Goal: Transaction & Acquisition: Purchase product/service

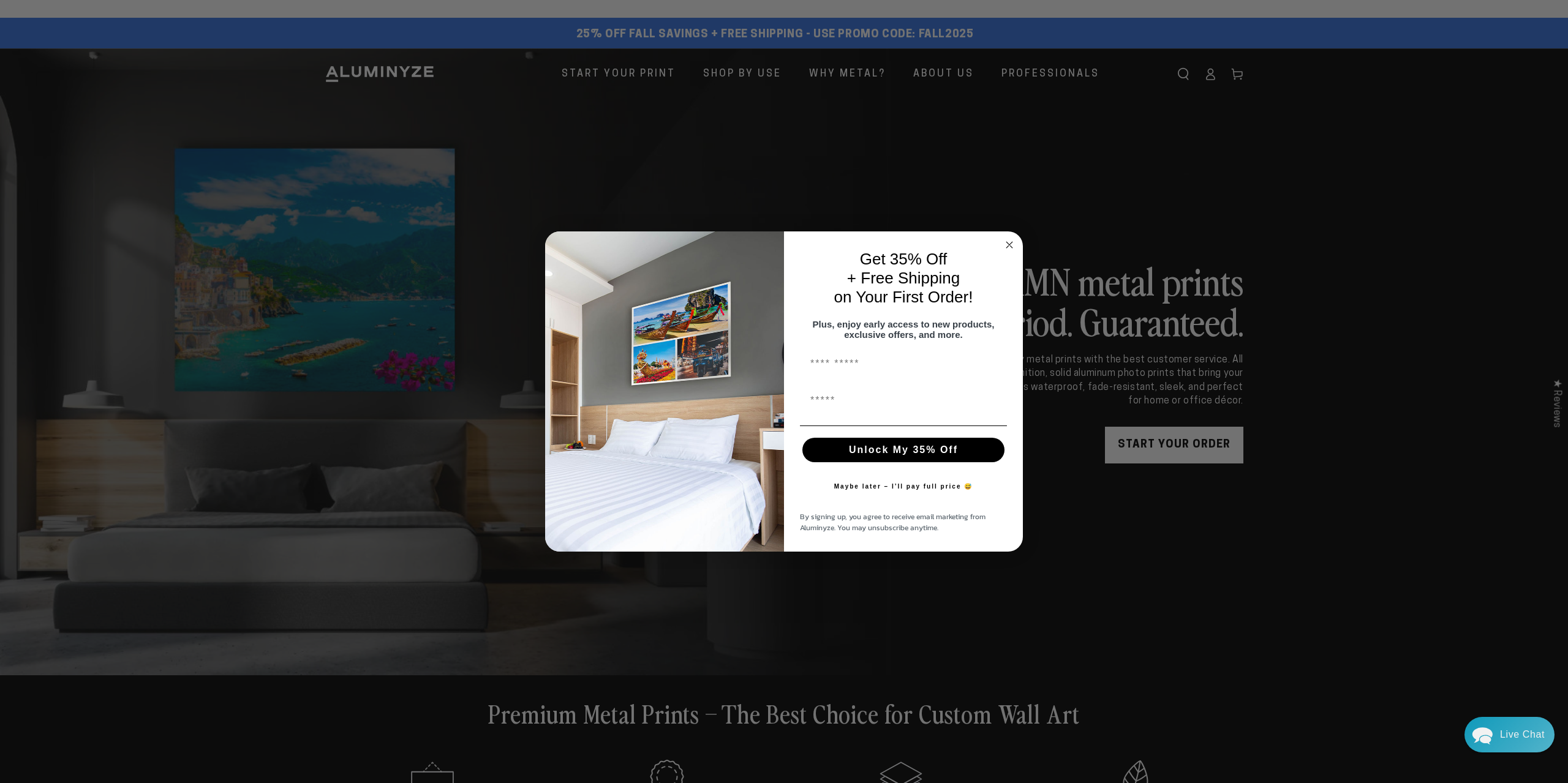
click at [1011, 239] on icon "Close dialog" at bounding box center [1009, 245] width 15 height 15
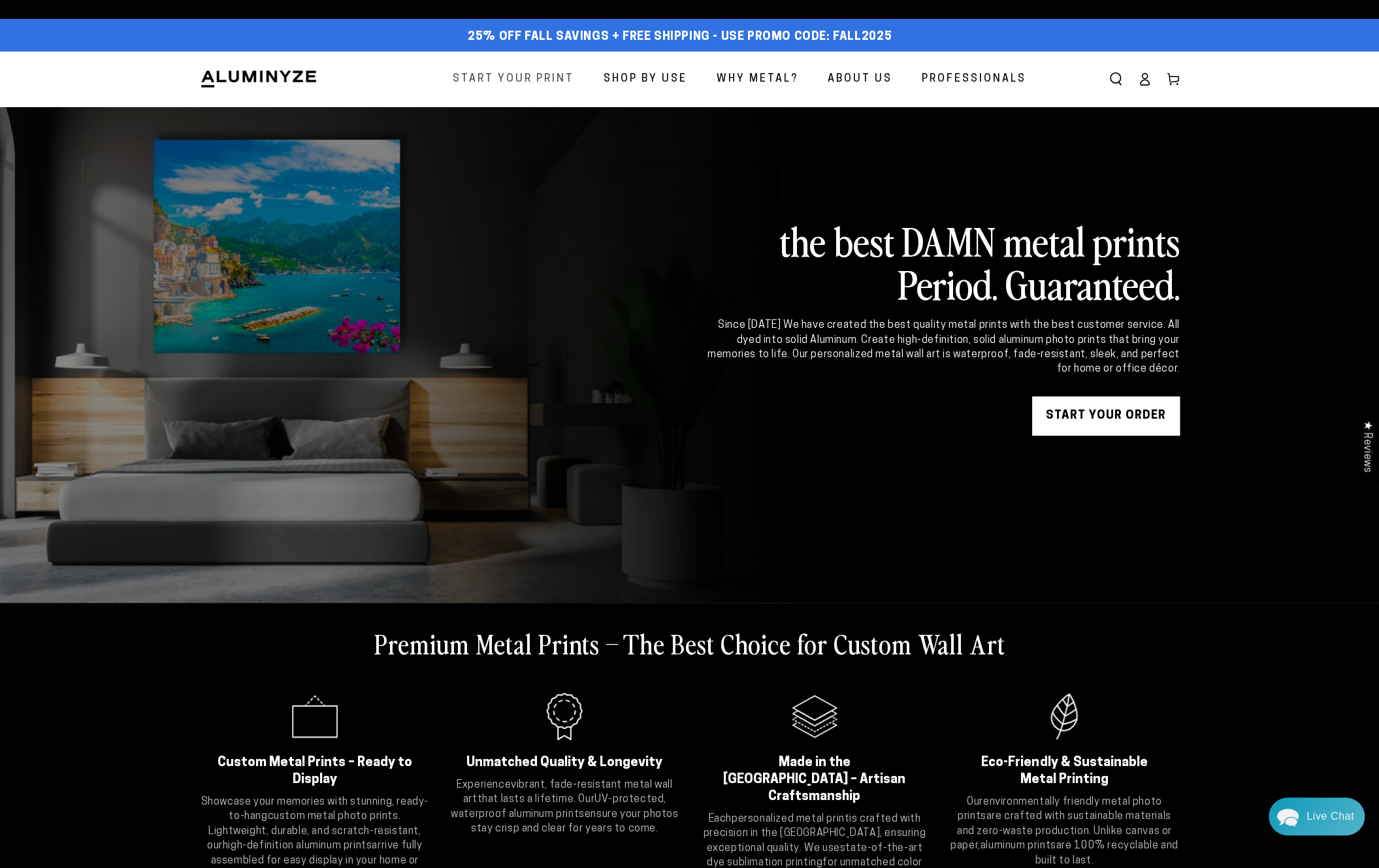
click at [525, 82] on span "Start Your Print" at bounding box center [513, 80] width 121 height 19
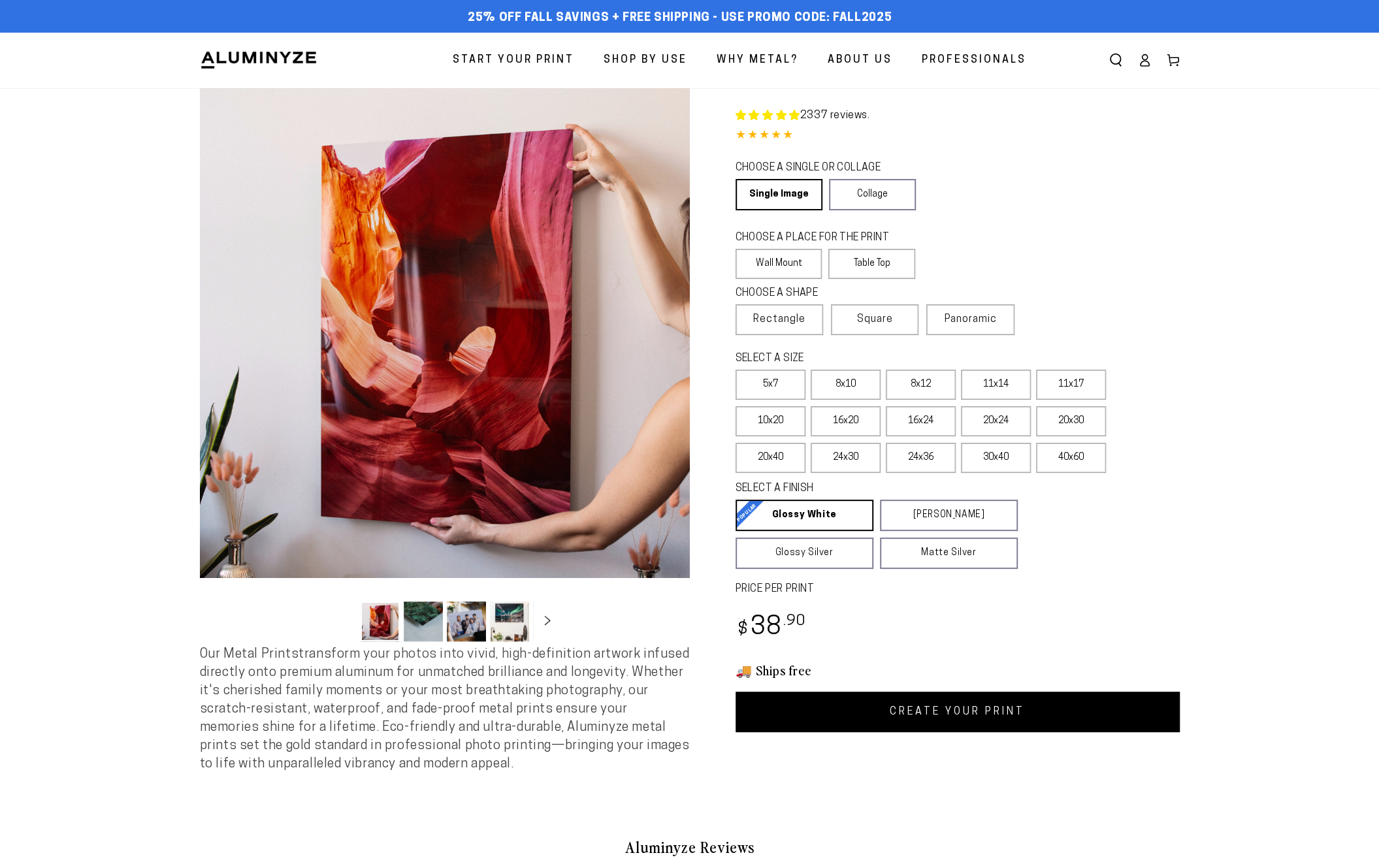
select select "**********"
click at [980, 385] on label "11x14" at bounding box center [995, 384] width 70 height 30
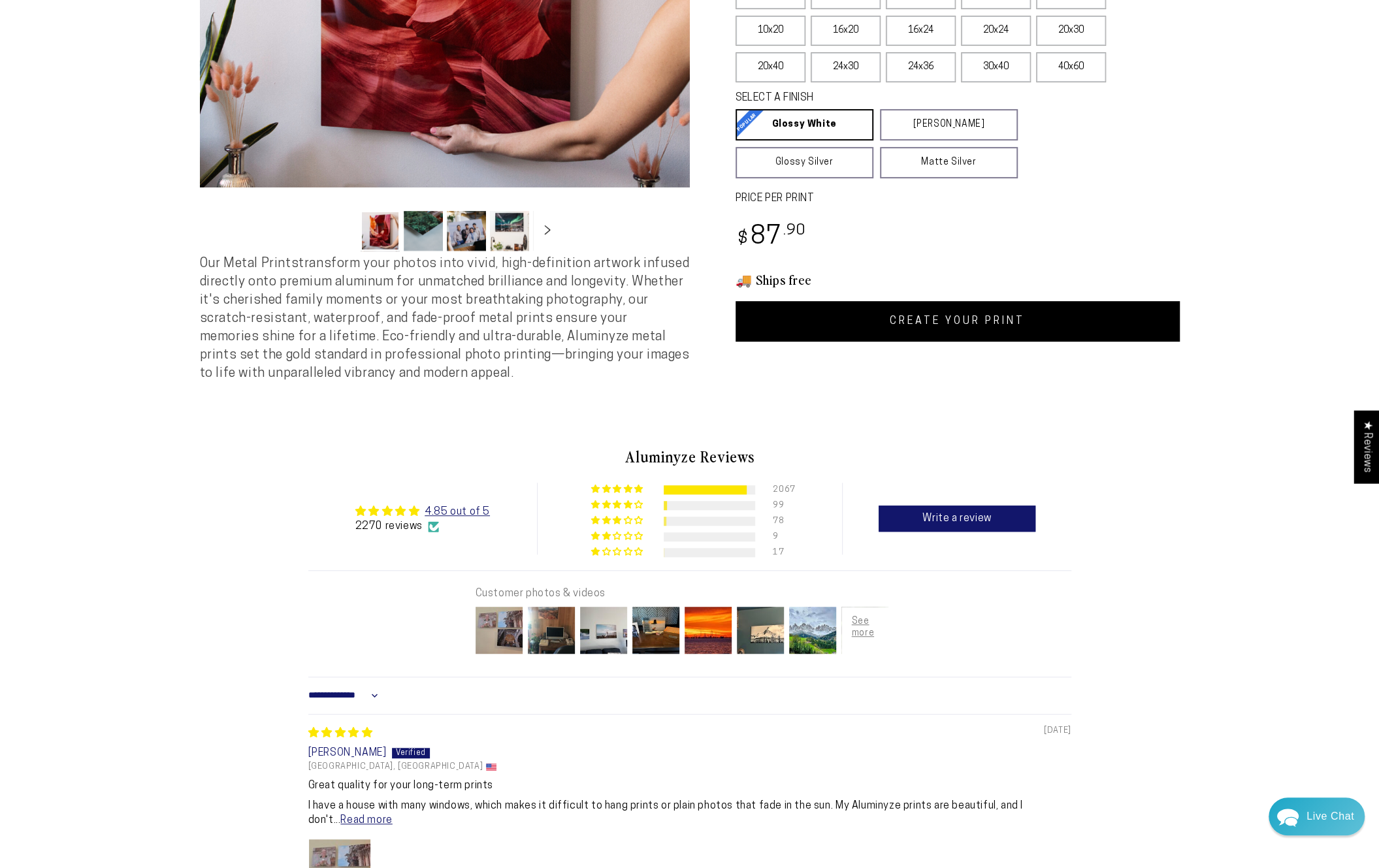
scroll to position [196, 0]
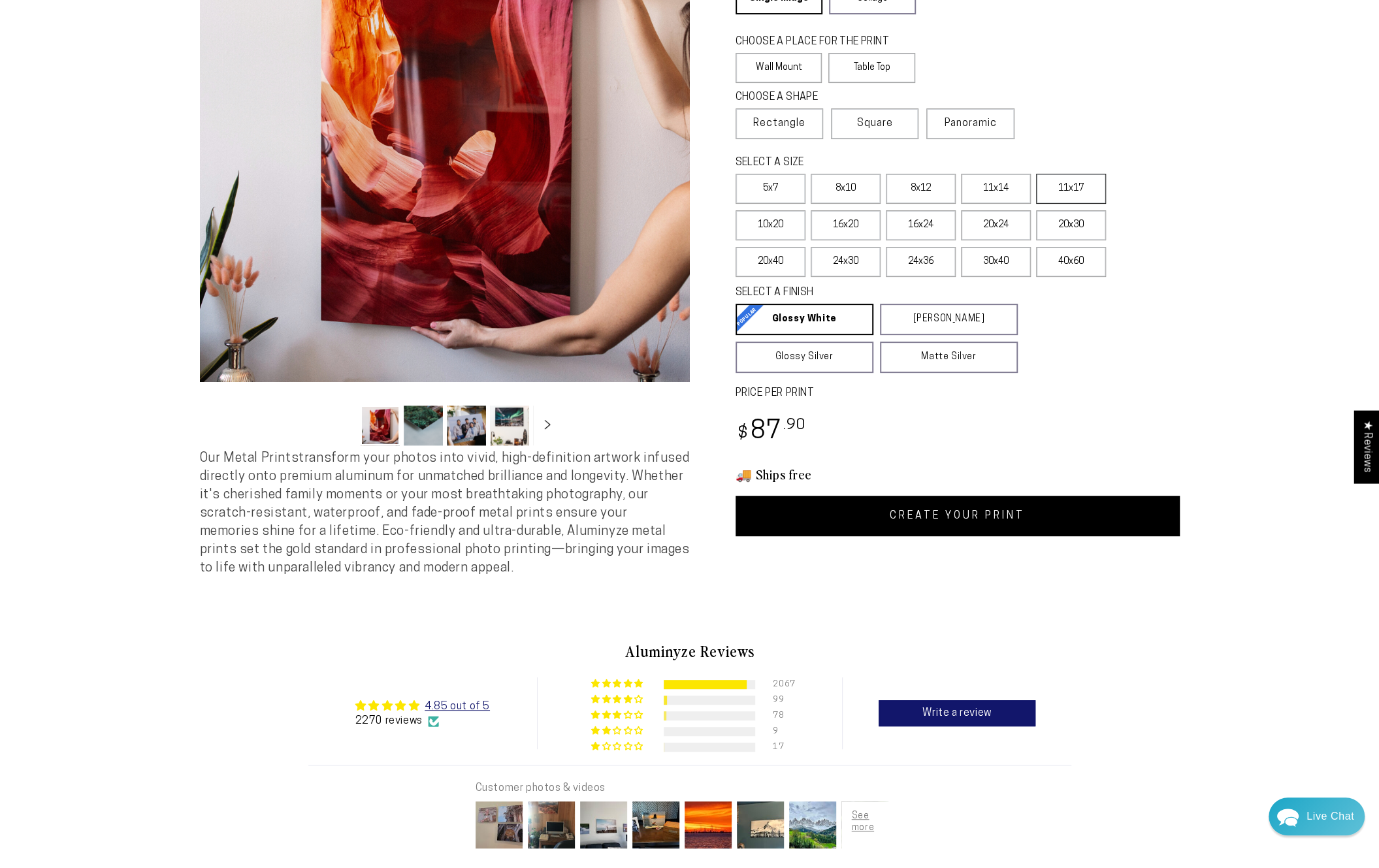
click at [1062, 191] on label "11x17" at bounding box center [1071, 188] width 70 height 30
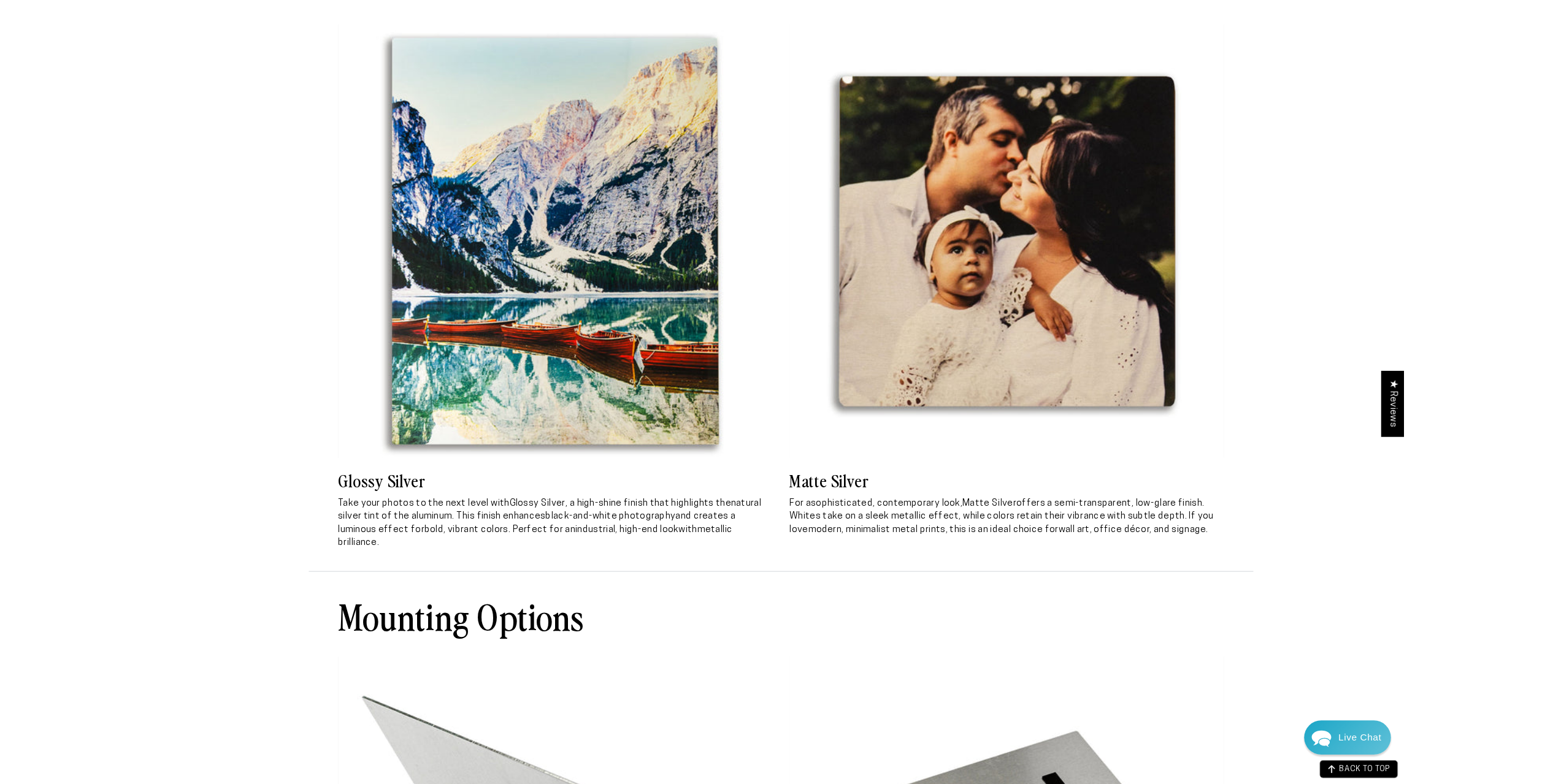
scroll to position [3434, 0]
